Goal: Transaction & Acquisition: Purchase product/service

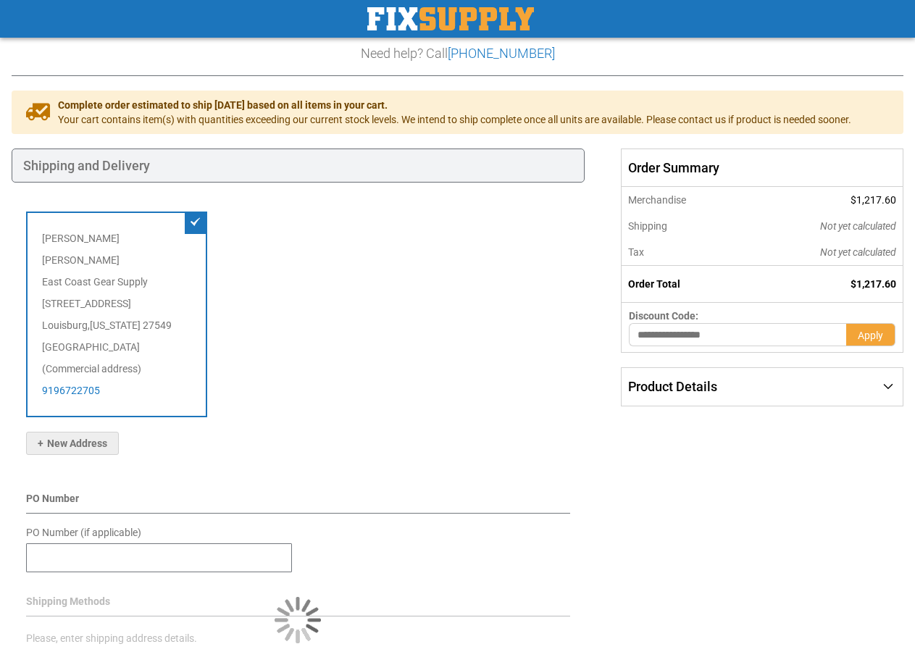
scroll to position [145, 0]
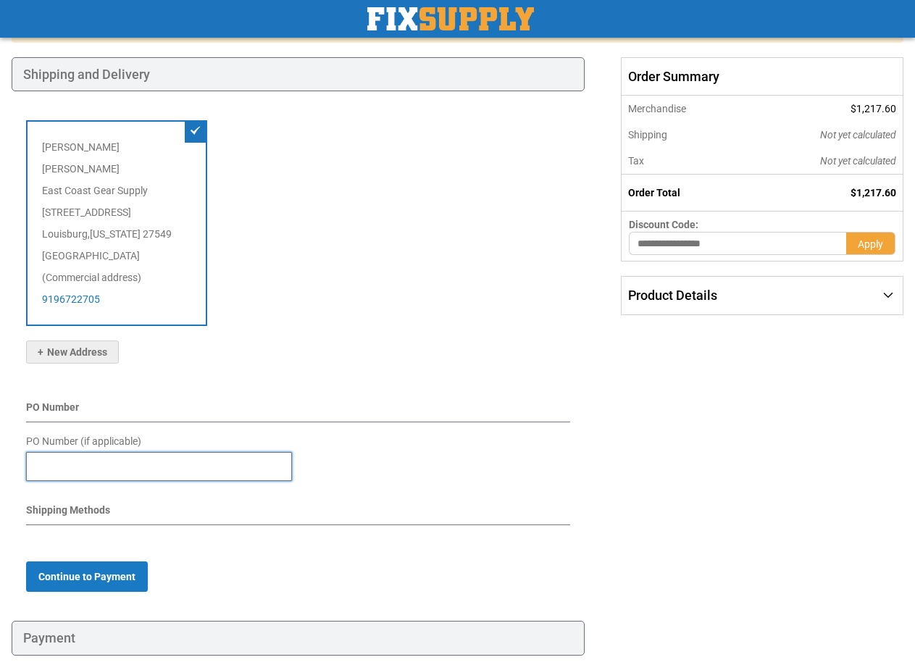
click at [160, 466] on input "PO Number (if applicable)" at bounding box center [159, 466] width 266 height 29
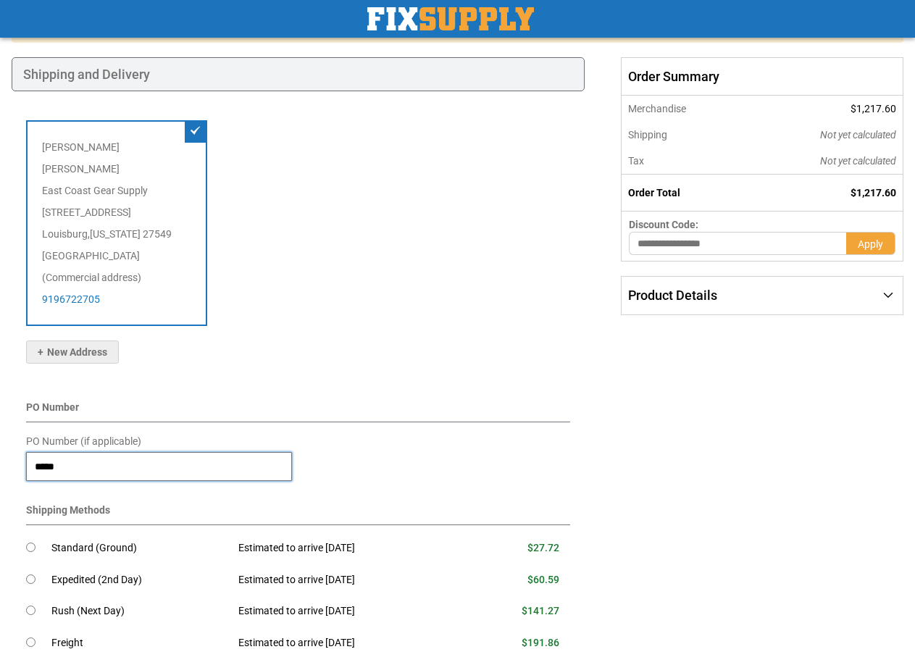
type input "*****"
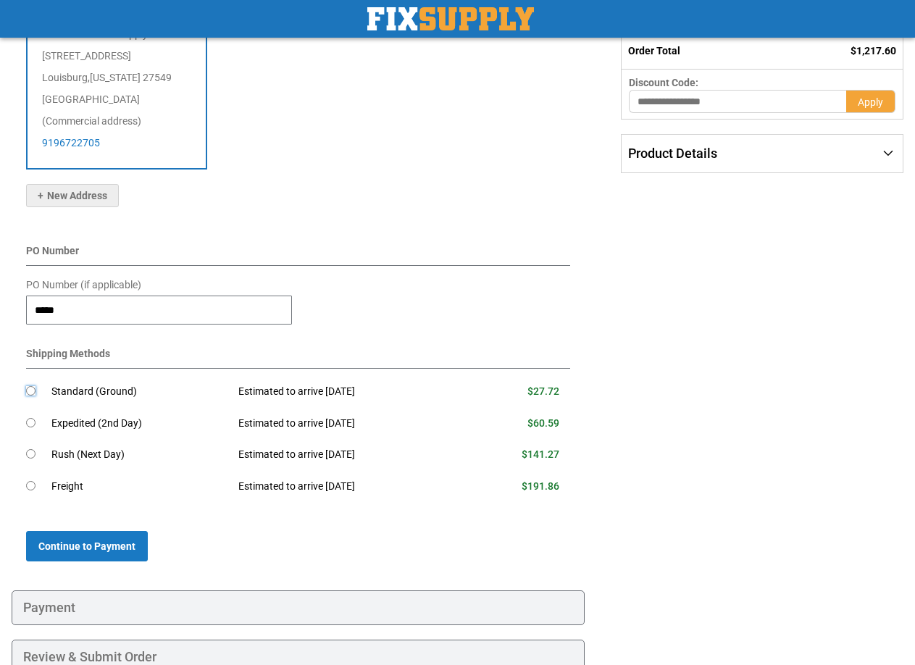
scroll to position [383, 0]
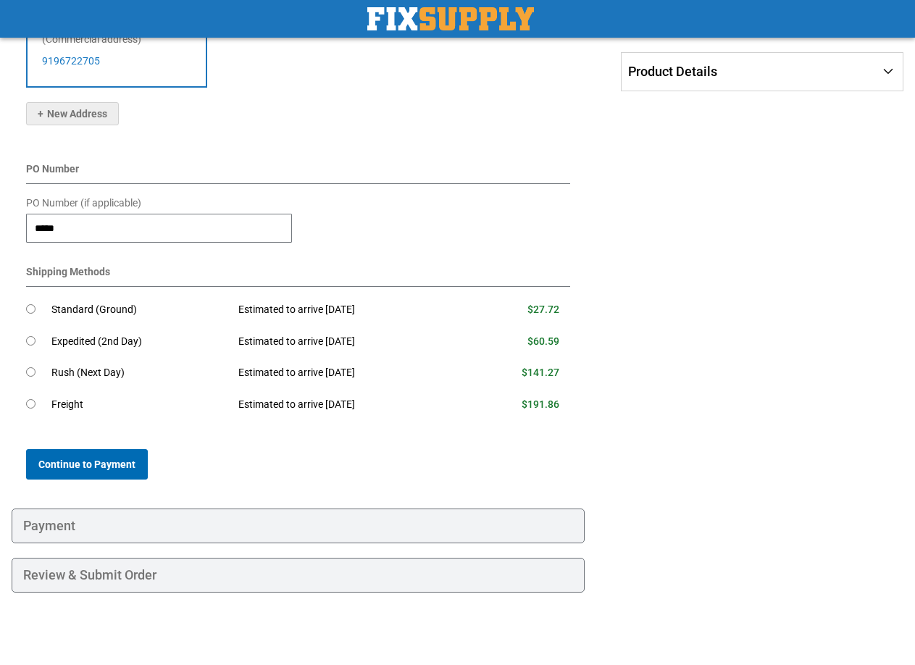
click at [93, 462] on span "Continue to Payment" at bounding box center [86, 465] width 97 height 12
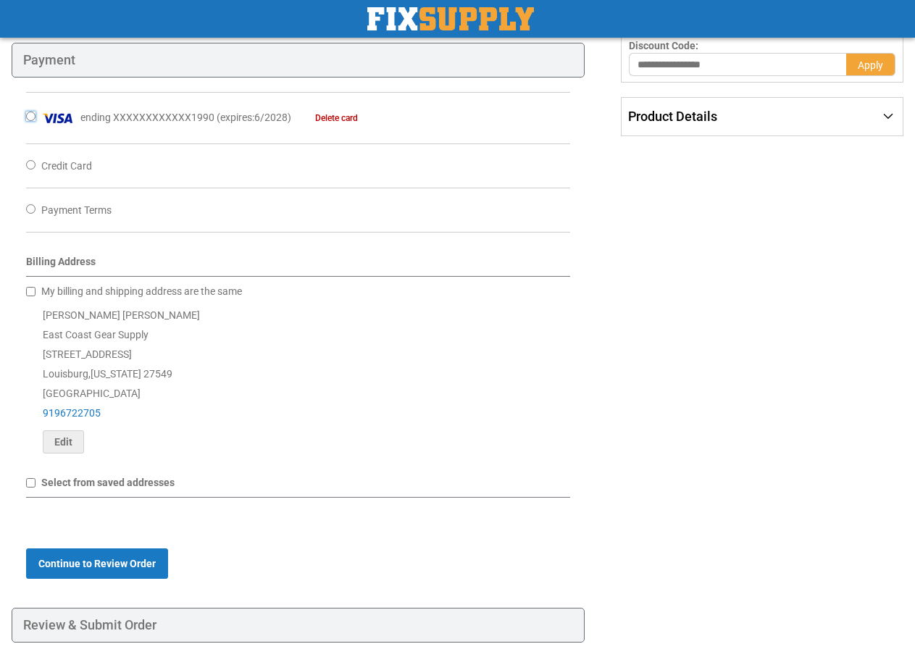
scroll to position [362, 0]
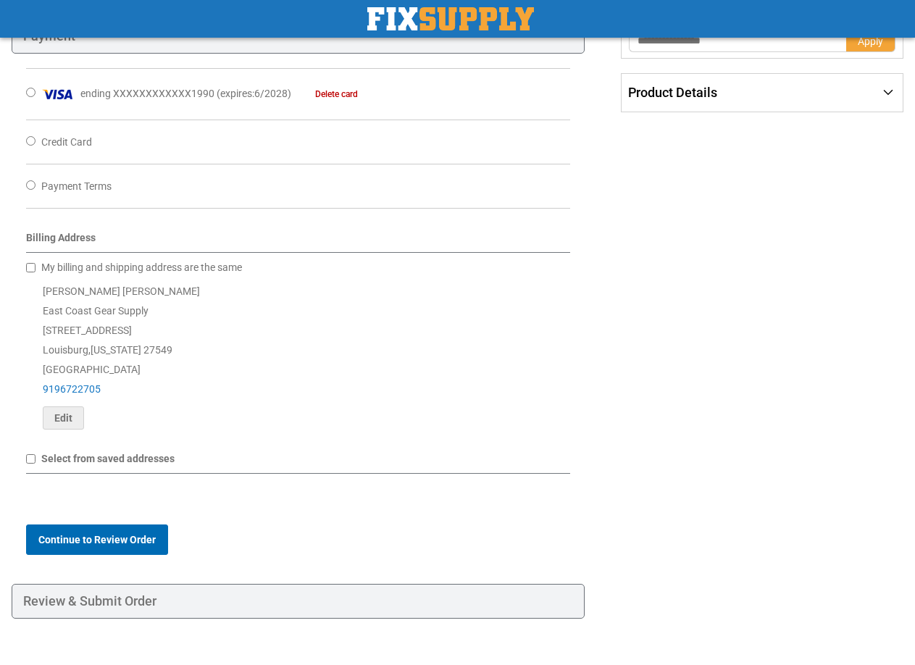
click at [83, 542] on span "Continue to Review Order" at bounding box center [96, 540] width 117 height 12
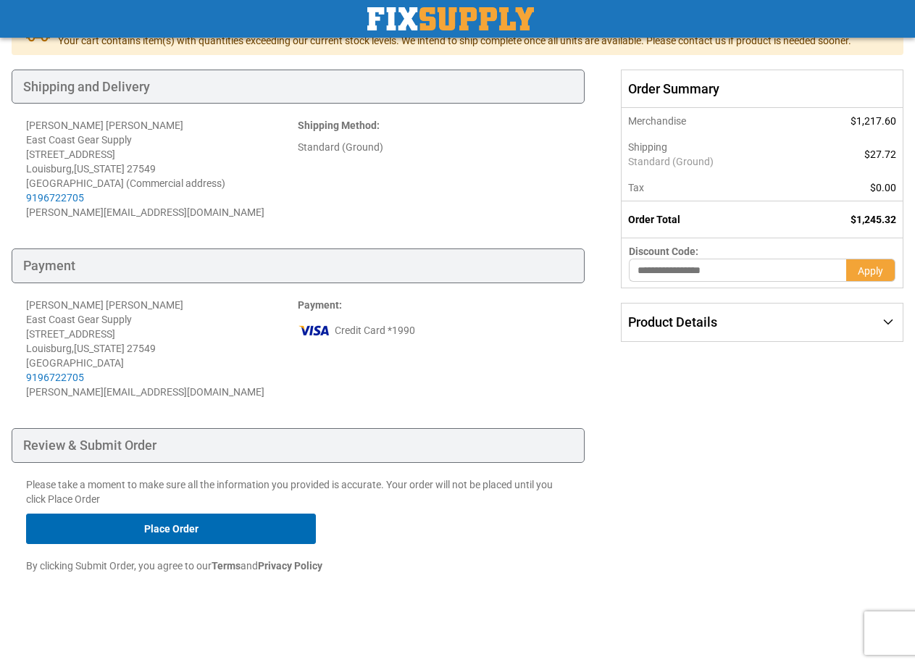
scroll to position [135, 0]
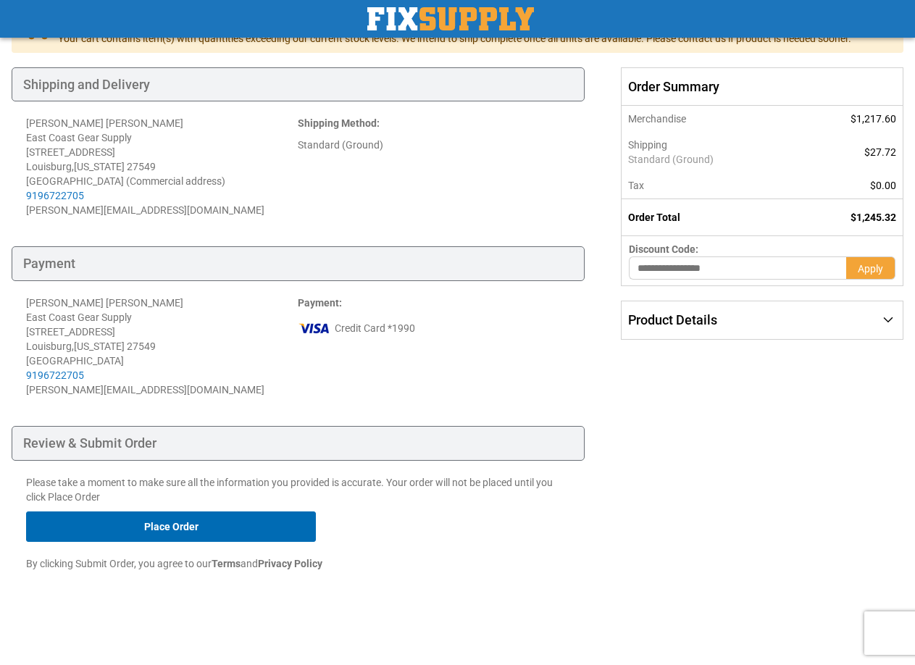
click at [170, 530] on button "Place Order" at bounding box center [171, 527] width 290 height 30
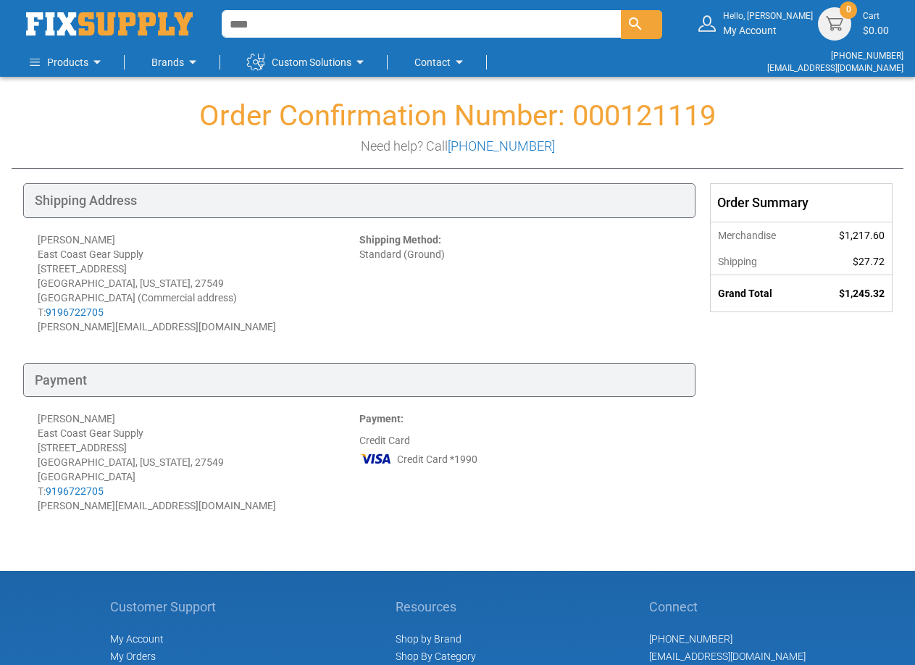
click at [627, 117] on h1 "Order Confirmation Number: 000121119" at bounding box center [458, 116] width 892 height 32
copy h1 "000121119"
